Goal: Task Accomplishment & Management: Manage account settings

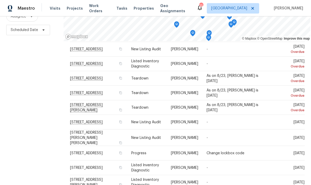
scroll to position [64, 0]
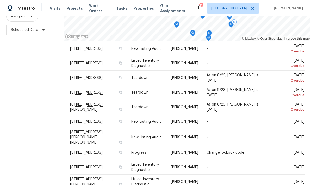
click at [0, 0] on icon at bounding box center [0, 0] width 0 height 0
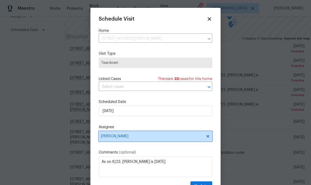
click at [129, 138] on span "[PERSON_NAME]" at bounding box center [152, 136] width 102 height 4
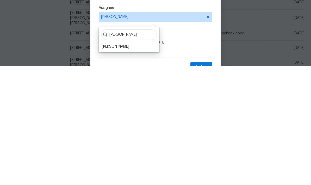
type input "Ken"
click at [106, 163] on div "[PERSON_NAME]" at bounding box center [115, 165] width 27 height 5
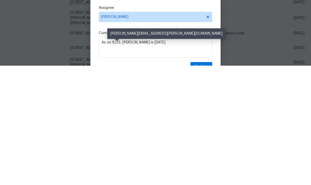
scroll to position [21, 0]
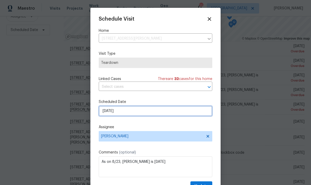
click at [127, 114] on input "8/24/2025" at bounding box center [156, 111] width 114 height 10
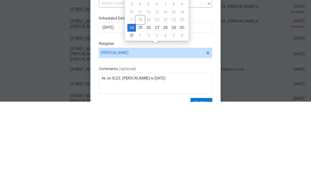
click at [141, 100] on div "18" at bounding box center [140, 103] width 8 height 7
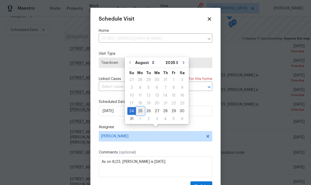
click at [138, 107] on div "25" at bounding box center [140, 110] width 8 height 7
type input "8/25/2025"
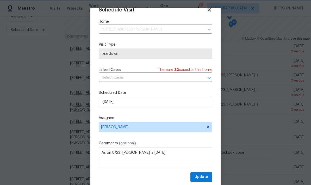
scroll to position [10, 0]
click at [201, 177] on span "Update" at bounding box center [202, 177] width 14 height 7
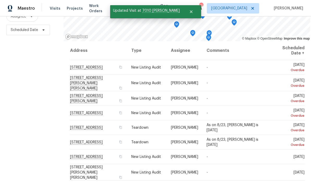
scroll to position [0, 0]
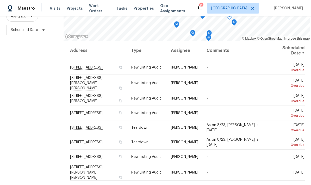
click at [0, 0] on icon at bounding box center [0, 0] width 0 height 0
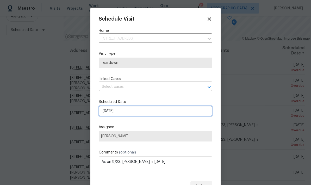
click at [129, 111] on input "8/24/2025" at bounding box center [156, 111] width 114 height 10
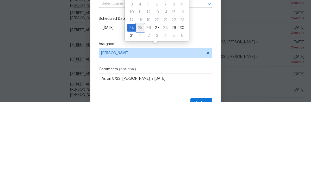
click at [141, 107] on div "25" at bounding box center [140, 110] width 8 height 7
type input "8/25/2025"
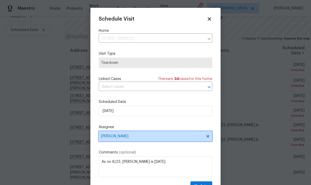
click at [106, 141] on span "[PERSON_NAME]" at bounding box center [156, 136] width 114 height 10
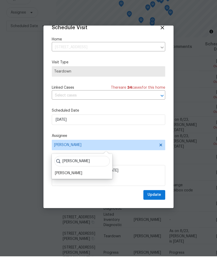
scroll to position [10, 0]
type input "Ken"
click at [58, 185] on div "[PERSON_NAME]" at bounding box center [68, 196] width 27 height 5
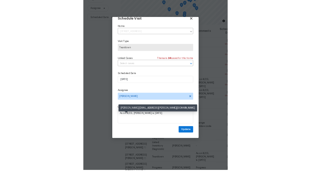
scroll to position [21, 0]
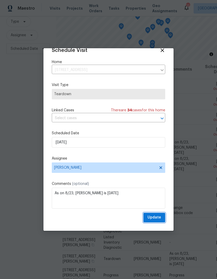
click at [153, 185] on span "Update" at bounding box center [155, 217] width 14 height 7
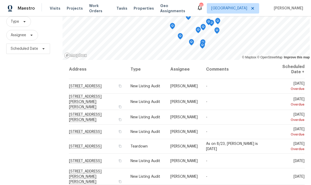
click at [309, 63] on div "Address Type Assignee Comments Scheduled Date ↑ 8000 Del Dr N, New Hope, MN 554…" at bounding box center [187, 134] width 249 height 148
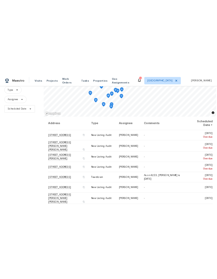
scroll to position [0, 0]
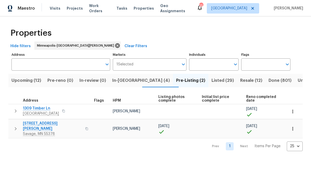
click at [26, 67] on input "Address" at bounding box center [56, 64] width 91 height 12
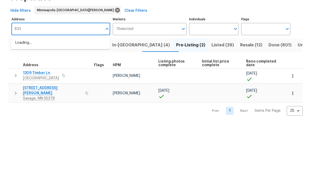
type input "8337"
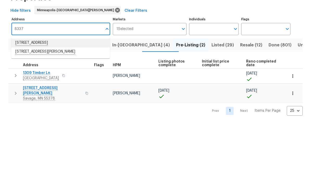
click at [32, 74] on li "[STREET_ADDRESS]" at bounding box center [60, 78] width 99 height 9
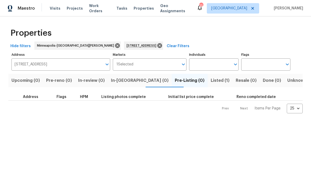
click at [211, 77] on span "Listed (1)" at bounding box center [220, 80] width 19 height 7
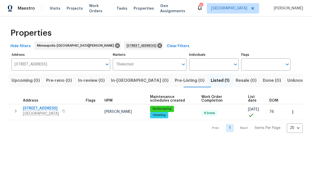
click at [295, 115] on icon "button" at bounding box center [292, 112] width 5 height 5
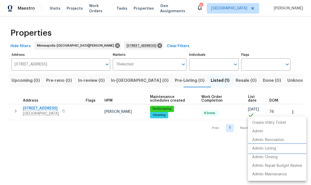
click at [272, 148] on p "Admin: Listing" at bounding box center [264, 148] width 24 height 5
click at [139, 46] on div at bounding box center [155, 92] width 311 height 185
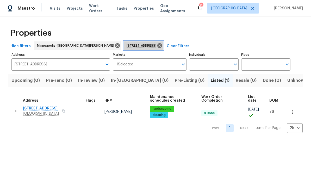
click at [157, 43] on icon at bounding box center [160, 46] width 6 height 6
